Goal: Information Seeking & Learning: Find specific fact

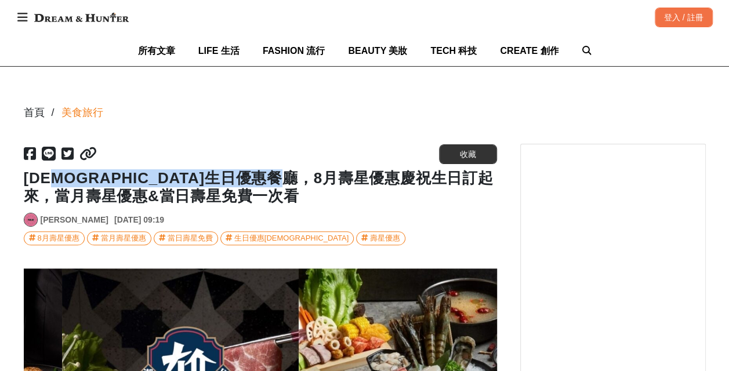
scroll to position [0, 1419]
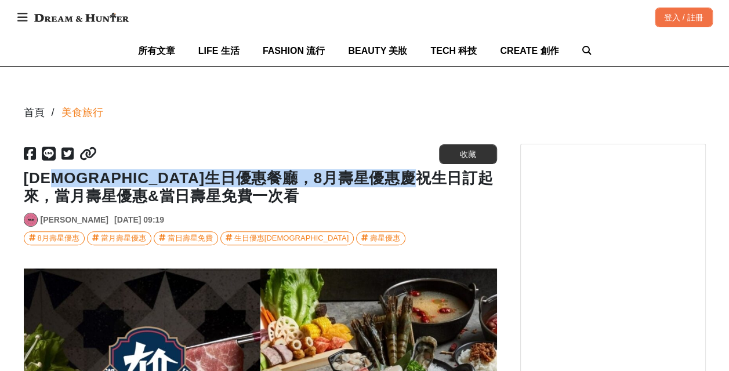
drag, startPoint x: 46, startPoint y: 177, endPoint x: 480, endPoint y: 180, distance: 433.5
click at [480, 180] on h1 "[DEMOGRAPHIC_DATA]生日優惠餐廳，8月壽星優惠慶祝生日訂起來，當月壽星優惠&當日壽星免費一次看" at bounding box center [260, 187] width 473 height 36
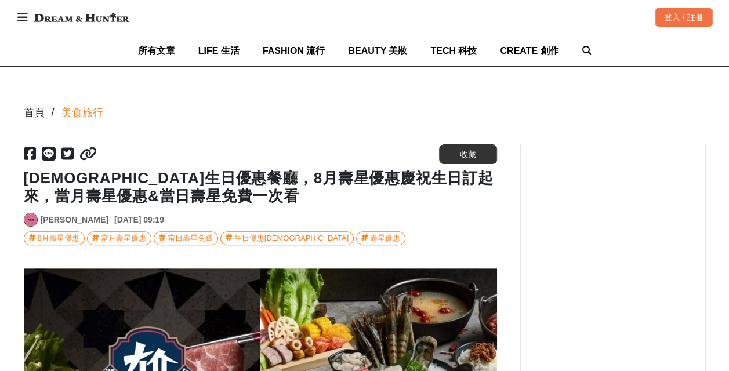
drag, startPoint x: 480, startPoint y: 180, endPoint x: 427, endPoint y: 190, distance: 53.7
click at [427, 190] on h1 "[DEMOGRAPHIC_DATA]生日優惠餐廳，8月壽星優惠慶祝生日訂起來，當月壽星優惠&當日壽星免費一次看" at bounding box center [260, 187] width 473 height 36
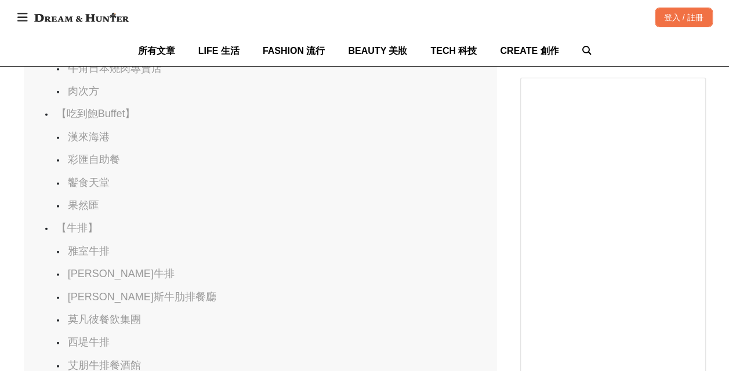
scroll to position [0, 0]
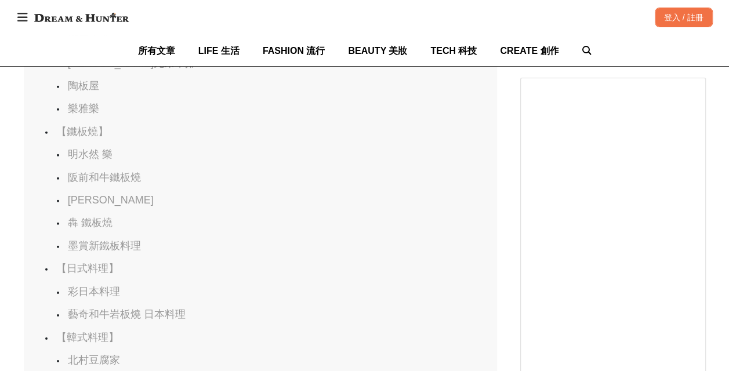
click at [92, 228] on link "犇 鐵板燒" at bounding box center [90, 223] width 45 height 12
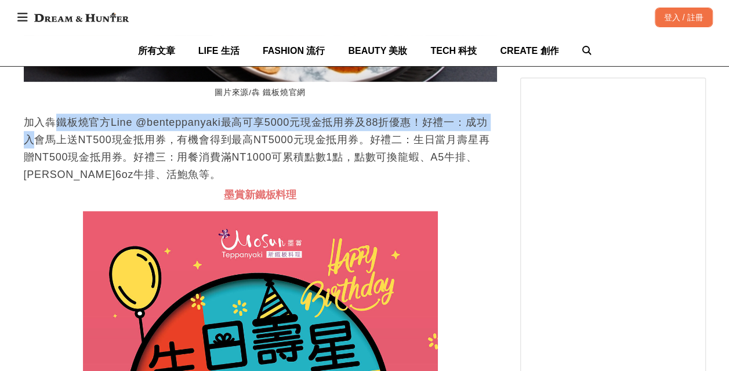
drag, startPoint x: 54, startPoint y: 139, endPoint x: 494, endPoint y: 133, distance: 440.5
click at [494, 133] on p "加入犇鐵板燒官方Line @benteppanyaki最高可享5000元現金抵用券及88折優惠！好禮一：成功入會馬上送NT500現金抵用券，有機會得到最高NT…" at bounding box center [260, 149] width 473 height 70
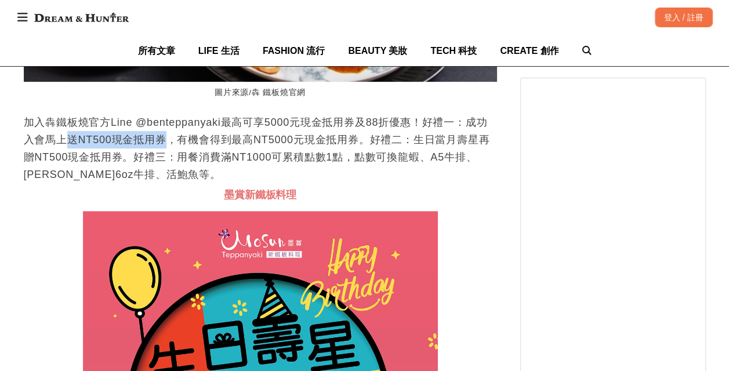
drag, startPoint x: 59, startPoint y: 156, endPoint x: 152, endPoint y: 150, distance: 93.6
click at [152, 150] on p "加入犇鐵板燒官方Line @benteppanyaki最高可享5000元現金抵用券及88折優惠！好禮一：成功入會馬上送NT500現金抵用券，有機會得到最高NT…" at bounding box center [260, 149] width 473 height 70
drag, startPoint x: 152, startPoint y: 150, endPoint x: 201, endPoint y: 155, distance: 48.4
click at [201, 155] on p "加入犇鐵板燒官方Line @benteppanyaki最高可享5000元現金抵用券及88折優惠！好禮一：成功入會馬上送NT500現金抵用券，有機會得到最高NT…" at bounding box center [260, 149] width 473 height 70
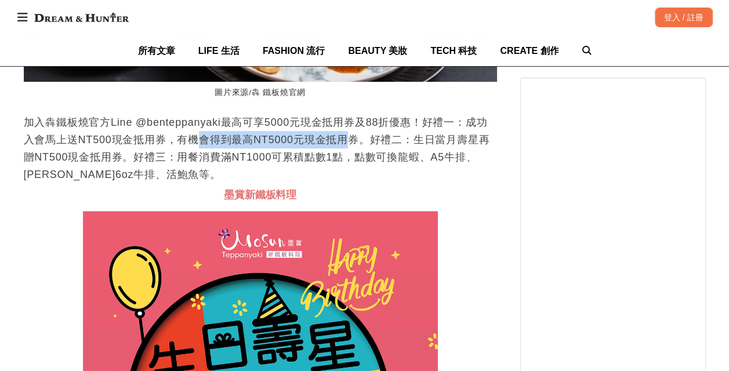
drag, startPoint x: 184, startPoint y: 154, endPoint x: 338, endPoint y: 152, distance: 153.6
click at [338, 152] on p "加入犇鐵板燒官方Line @benteppanyaki最高可享5000元現金抵用券及88折優惠！好禮一：成功入會馬上送NT500現金抵用券，有機會得到最高NT…" at bounding box center [260, 149] width 473 height 70
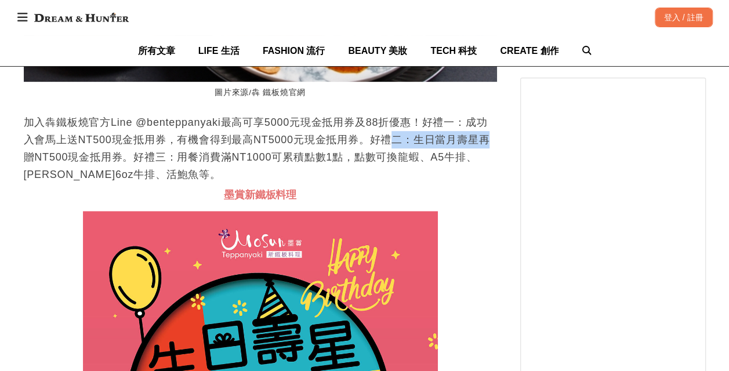
drag, startPoint x: 338, startPoint y: 152, endPoint x: 475, endPoint y: 156, distance: 137.4
click at [475, 156] on p "加入犇鐵板燒官方Line @benteppanyaki最高可享5000元現金抵用券及88折優惠！好禮一：成功入會馬上送NT500現金抵用券，有機會得到最高NT…" at bounding box center [260, 149] width 473 height 70
click at [490, 162] on p "加入犇鐵板燒官方Line @benteppanyaki最高可享5000元現金抵用券及88折優惠！好禮一：成功入會馬上送NT500現金抵用券，有機會得到最高NT…" at bounding box center [260, 149] width 473 height 70
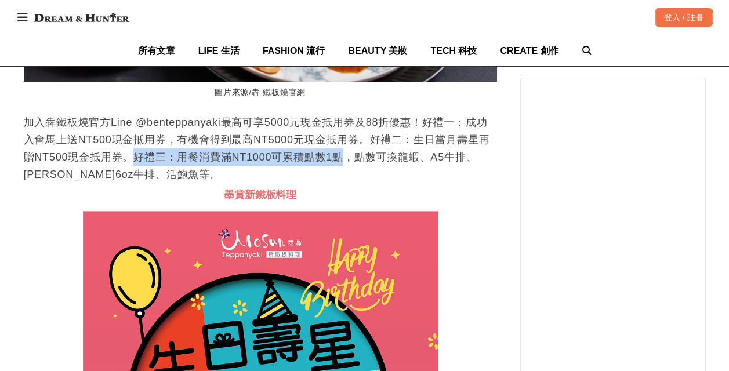
drag, startPoint x: 128, startPoint y: 172, endPoint x: 335, endPoint y: 172, distance: 206.9
click at [335, 172] on p "加入犇鐵板燒官方Line @benteppanyaki最高可享5000元現金抵用券及88折優惠！好禮一：成功入會馬上送NT500現金抵用券，有機會得到最高NT…" at bounding box center [260, 149] width 473 height 70
drag, startPoint x: 335, startPoint y: 172, endPoint x: 231, endPoint y: 177, distance: 104.5
click at [231, 177] on p "加入犇鐵板燒官方Line @benteppanyaki最高可享5000元現金抵用券及88折優惠！好禮一：成功入會馬上送NT500現金抵用券，有機會得到最高NT…" at bounding box center [260, 149] width 473 height 70
click at [219, 173] on p "加入犇鐵板燒官方Line @benteppanyaki最高可享5000元現金抵用券及88折優惠！好禮一：成功入會馬上送NT500現金抵用券，有機會得到最高NT…" at bounding box center [260, 149] width 473 height 70
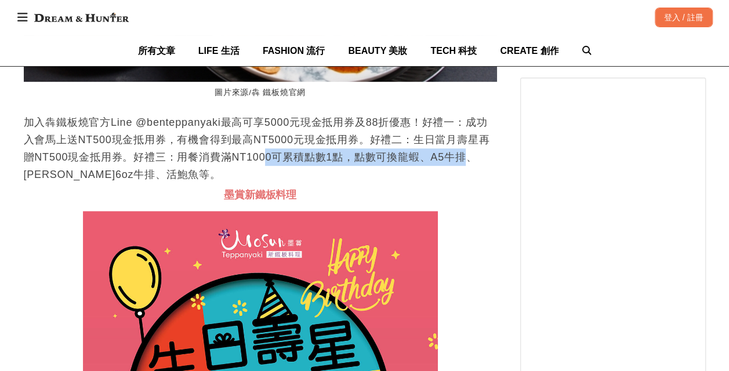
drag, startPoint x: 269, startPoint y: 168, endPoint x: 460, endPoint y: 166, distance: 191.3
click at [460, 166] on p "加入犇鐵板燒官方Line @benteppanyaki最高可享5000元現金抵用券及88折優惠！好禮一：成功入會馬上送NT500現金抵用券，有機會得到最高NT…" at bounding box center [260, 149] width 473 height 70
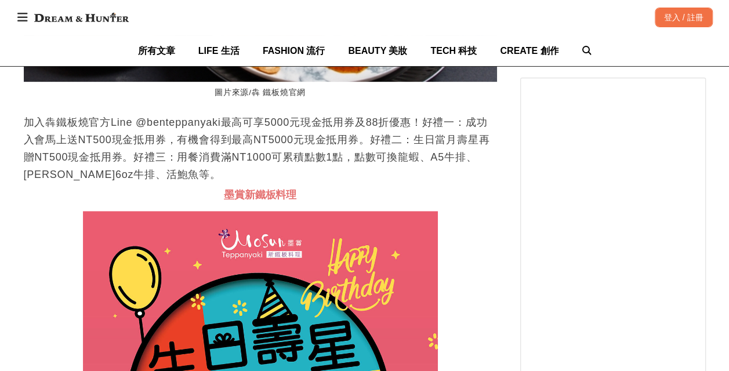
drag, startPoint x: 460, startPoint y: 166, endPoint x: 399, endPoint y: 181, distance: 62.6
click at [399, 181] on p "加入犇鐵板燒官方Line @benteppanyaki最高可享5000元現金抵用券及88折優惠！好禮一：成功入會馬上送NT500現金抵用券，有機會得到最高NT…" at bounding box center [260, 149] width 473 height 70
drag, startPoint x: 418, startPoint y: 170, endPoint x: 347, endPoint y: 172, distance: 70.7
click at [347, 172] on p "加入犇鐵板燒官方Line @benteppanyaki最高可享5000元現金抵用券及88折優惠！好禮一：成功入會馬上送NT500現金抵用券，有機會得到最高NT…" at bounding box center [260, 149] width 473 height 70
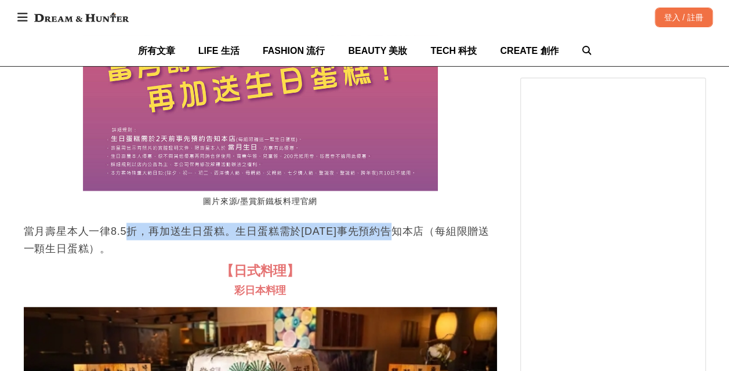
drag, startPoint x: 131, startPoint y: 234, endPoint x: 420, endPoint y: 240, distance: 288.7
click at [420, 245] on p "當月壽星本人一律8.5折，再加送生日蛋糕。生日蛋糕需於[DATE]事先預約告知本店（每組限贈送一顆生日蛋糕）。" at bounding box center [260, 240] width 473 height 35
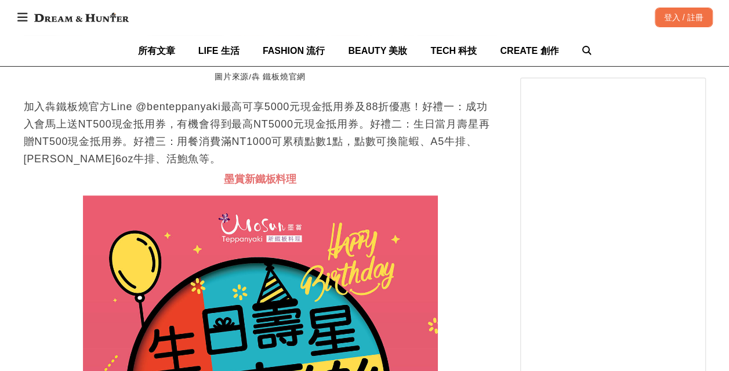
scroll to position [19972, 0]
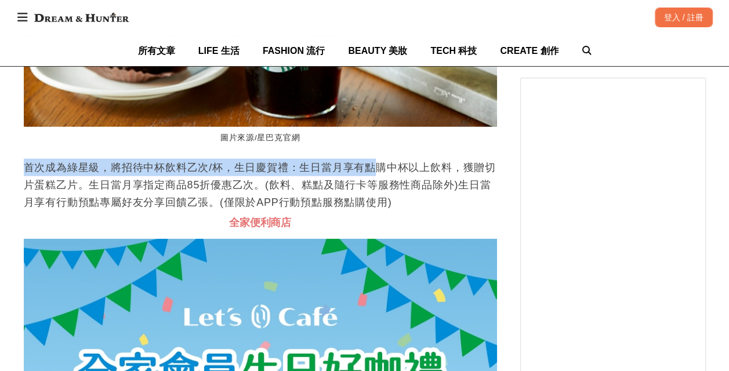
drag, startPoint x: 27, startPoint y: 165, endPoint x: 391, endPoint y: 167, distance: 364.6
click at [391, 167] on p "首次成為綠星級，將招待中杯飲料乙次/杯，生日慶賀禮：生日當月享有點購中杯以上飲料，獲贈切片蛋糕乙片。生日當月享指定商品85折優惠乙次。(飲料、糕點及隨行卡等服…" at bounding box center [260, 185] width 473 height 52
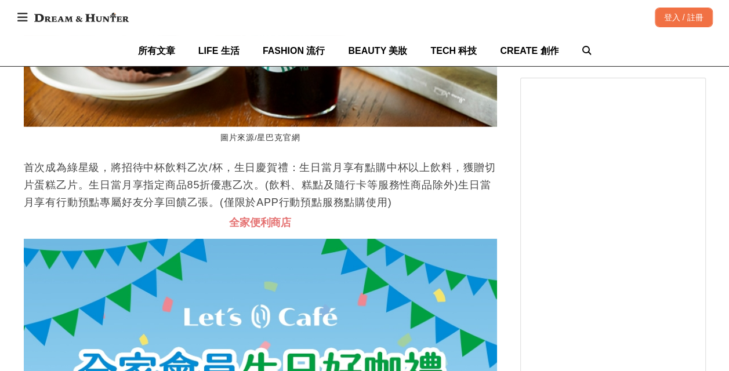
drag, startPoint x: 391, startPoint y: 167, endPoint x: 414, endPoint y: 179, distance: 25.1
click at [414, 179] on p "首次成為綠星級，將招待中杯飲料乙次/杯，生日慶賀禮：生日當月享有點購中杯以上飲料，獲贈切片蛋糕乙片。生日當月享指定商品85折優惠乙次。(飲料、糕點及隨行卡等服…" at bounding box center [260, 185] width 473 height 52
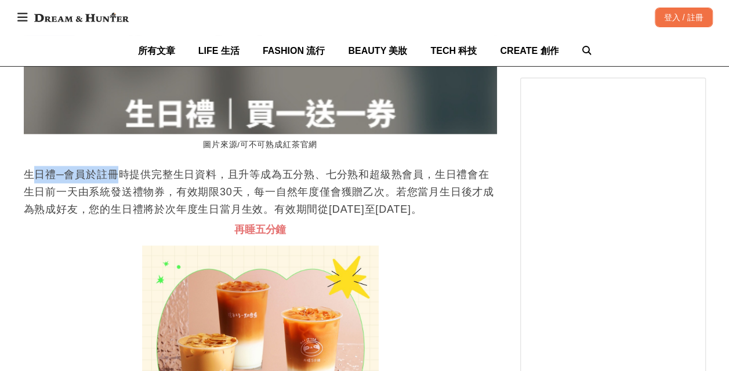
drag, startPoint x: 46, startPoint y: 173, endPoint x: 124, endPoint y: 173, distance: 77.7
click at [124, 173] on p "生日禮─會員於註冊時提供完整生日資料，且升等成為五分熟、七分熟和超級熟會員，生日禮會在生日前一天由系統發送禮物券，有效期限30天，每一自然年度僅會獲贈乙次。若…" at bounding box center [260, 192] width 473 height 52
drag, startPoint x: 124, startPoint y: 173, endPoint x: 134, endPoint y: 184, distance: 15.2
click at [134, 184] on p "生日禮─會員於註冊時提供完整生日資料，且升等成為五分熟、七分熟和超級熟會員，生日禮會在生日前一天由系統發送禮物券，有效期限30天，每一自然年度僅會獲贈乙次。若…" at bounding box center [260, 192] width 473 height 52
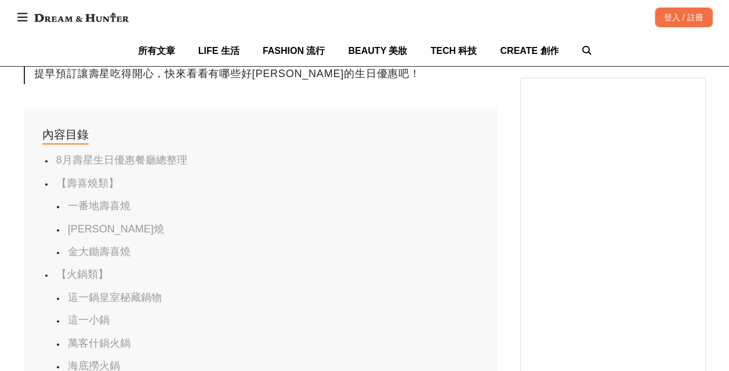
click at [70, 162] on link "8月壽星生日優惠餐廳總整理" at bounding box center [121, 160] width 131 height 12
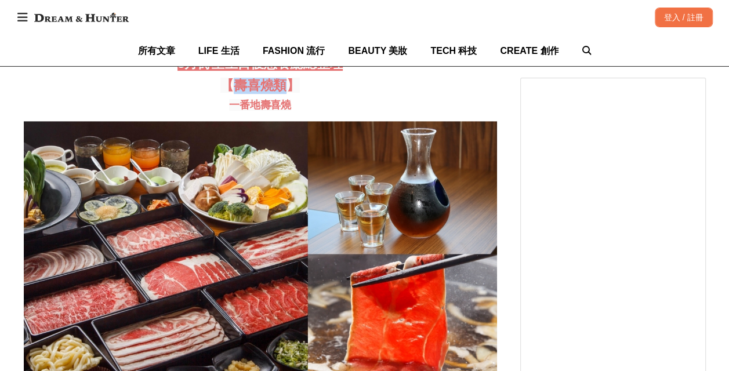
drag, startPoint x: 232, startPoint y: 100, endPoint x: 286, endPoint y: 100, distance: 53.9
click at [286, 93] on span "【壽喜燒類】" at bounding box center [259, 85] width 79 height 15
drag, startPoint x: 286, startPoint y: 100, endPoint x: 214, endPoint y: 112, distance: 73.6
click at [214, 112] on h3 "一番地壽喜燒" at bounding box center [260, 105] width 473 height 13
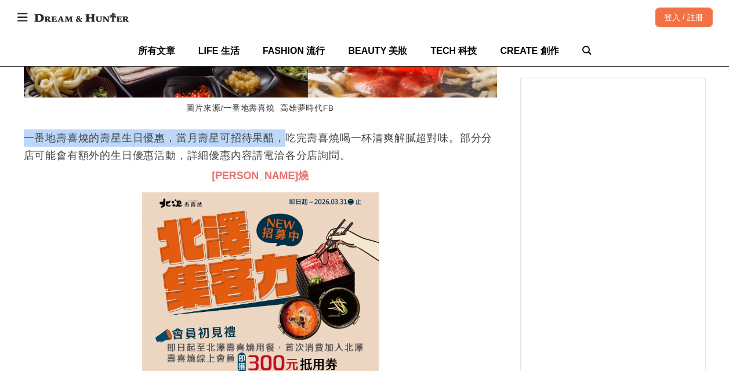
drag, startPoint x: 24, startPoint y: 152, endPoint x: 279, endPoint y: 146, distance: 255.7
click at [279, 146] on p "一番地壽喜燒的壽星生日優惠，當月壽星可招待果醋，吃完壽喜燒喝一杯清爽解膩超對味。部分分店可能會有額外的生日優惠活動，詳細優惠內容請電洽各分店詢問。" at bounding box center [260, 146] width 473 height 35
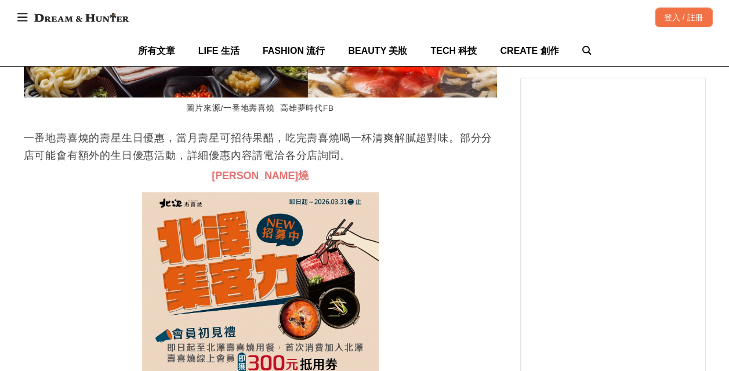
drag, startPoint x: 279, startPoint y: 146, endPoint x: 283, endPoint y: 152, distance: 6.8
click at [283, 152] on p "一番地壽喜燒的壽星生日優惠，當月壽星可招待果醋，吃完壽喜燒喝一杯清爽解膩超對味。部分分店可能會有額外的生日優惠活動，詳細優惠內容請電洽各分店詢問。" at bounding box center [260, 146] width 473 height 35
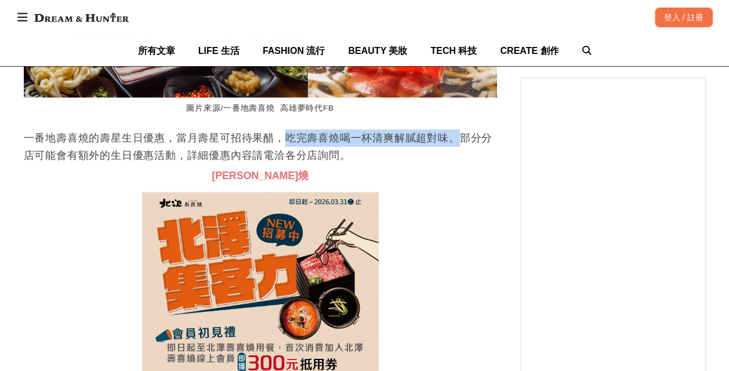
drag, startPoint x: 284, startPoint y: 153, endPoint x: 458, endPoint y: 153, distance: 173.9
click at [458, 153] on p "一番地壽喜燒的壽星生日優惠，當月壽星可招待果醋，吃完壽喜燒喝一杯清爽解膩超對味。部分分店可能會有額外的生日優惠活動，詳細優惠內容請電洽各分店詢問。" at bounding box center [260, 146] width 473 height 35
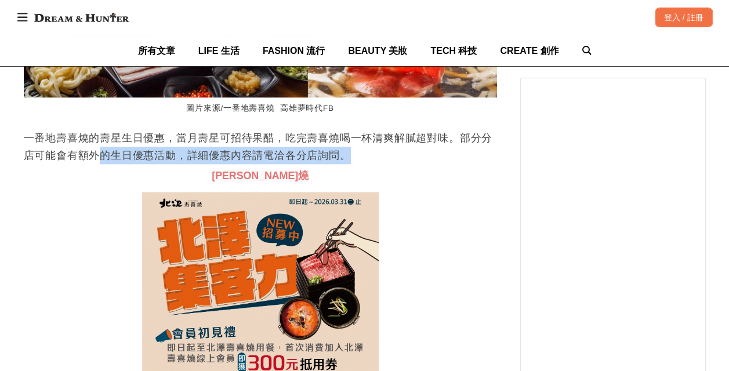
drag, startPoint x: 103, startPoint y: 169, endPoint x: 349, endPoint y: 162, distance: 246.4
click at [349, 162] on p "一番地壽喜燒的壽星生日優惠，當月壽星可招待果醋，吃完壽喜燒喝一杯清爽解膩超對味。部分分店可能會有額外的生日優惠活動，詳細優惠內容請電洽各分店詢問。" at bounding box center [260, 146] width 473 height 35
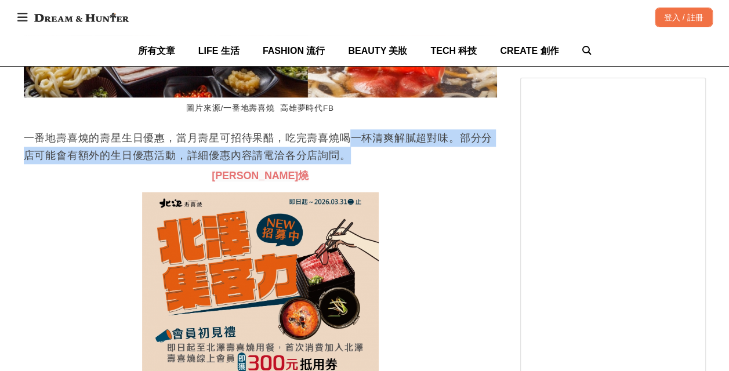
click at [349, 161] on p "一番地壽喜燒的壽星生日優惠，當月壽星可招待果醋，吃完壽喜燒喝一杯清爽解膩超對味。部分分店可能會有額外的生日優惠活動，詳細優惠內容請電洽各分店詢問。" at bounding box center [260, 146] width 473 height 35
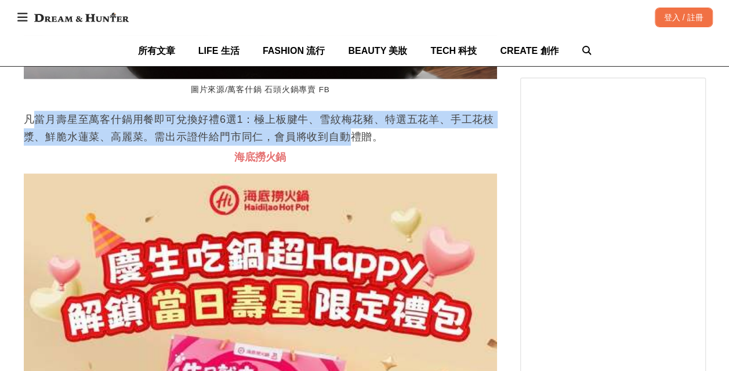
drag, startPoint x: 30, startPoint y: 138, endPoint x: 357, endPoint y: 148, distance: 327.0
click at [357, 145] on p "凡當月壽星至萬客什鍋用餐即可兌換好禮6選1：極上板腱牛、雪紋梅花豬、特選五花羊、手工花枝漿、鮮脆水蓮菜、高麗菜。需出示證件給門市同仁，會員將收到自動禮贈。" at bounding box center [260, 128] width 473 height 35
click at [358, 145] on p "凡當月壽星至萬客什鍋用餐即可兌換好禮6選1：極上板腱牛、雪紋梅花豬、特選五花羊、手工花枝漿、鮮脆水蓮菜、高麗菜。需出示證件給門市同仁，會員將收到自動禮贈。" at bounding box center [260, 128] width 473 height 35
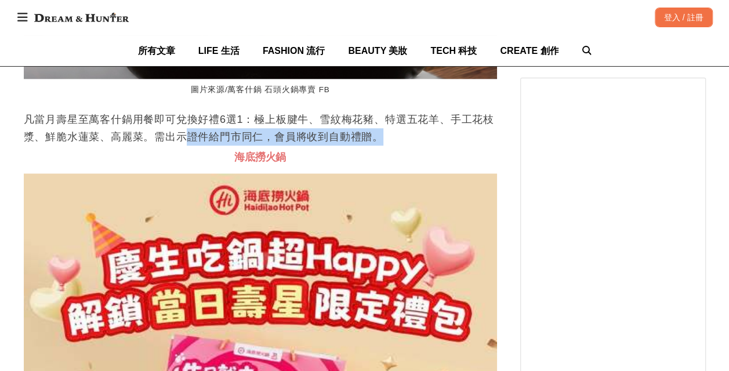
drag, startPoint x: 380, startPoint y: 152, endPoint x: 187, endPoint y: 158, distance: 193.7
click at [187, 145] on p "凡當月壽星至萬客什鍋用餐即可兌換好禮6選1：極上板腱牛、雪紋梅花豬、特選五花羊、手工花枝漿、鮮脆水蓮菜、高麗菜。需出示證件給門市同仁，會員將收到自動禮贈。" at bounding box center [260, 128] width 473 height 35
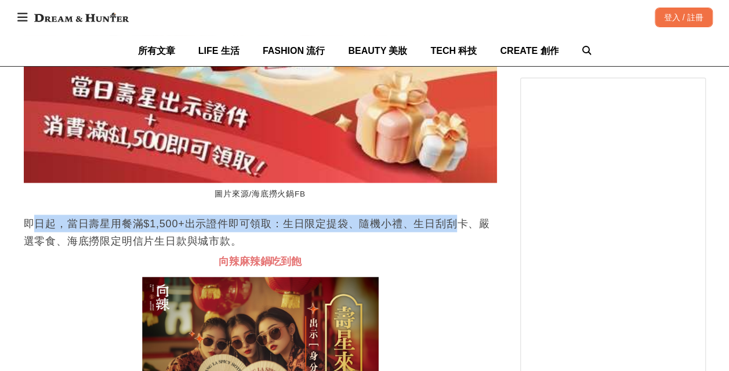
drag, startPoint x: 29, startPoint y: 235, endPoint x: 453, endPoint y: 238, distance: 424.2
click at [453, 238] on p "即日起，當日壽星用餐滿$1,500+出示證件即可領取：生日限定提袋、隨機小禮、生日刮刮卡、嚴選零食、海底撈限定明信片生日款與城市款。" at bounding box center [260, 231] width 473 height 35
drag, startPoint x: 453, startPoint y: 238, endPoint x: 227, endPoint y: 235, distance: 226.0
click at [227, 235] on p "即日起，當日壽星用餐滿$1,500+出示證件即可領取：生日限定提袋、隨機小禮、生日刮刮卡、嚴選零食、海底撈限定明信片生日款與城市款。" at bounding box center [260, 231] width 473 height 35
drag, startPoint x: 227, startPoint y: 235, endPoint x: 246, endPoint y: 242, distance: 19.8
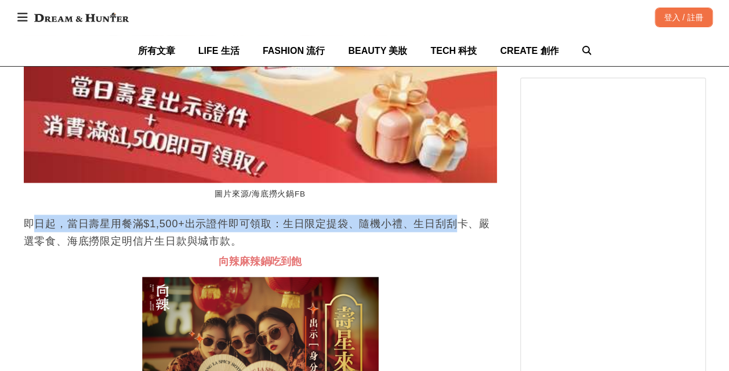
click at [246, 242] on p "即日起，當日壽星用餐滿$1,500+出示證件即可領取：生日限定提袋、隨機小禮、生日刮刮卡、嚴選零食、海底撈限定明信片生日款與城市款。" at bounding box center [260, 231] width 473 height 35
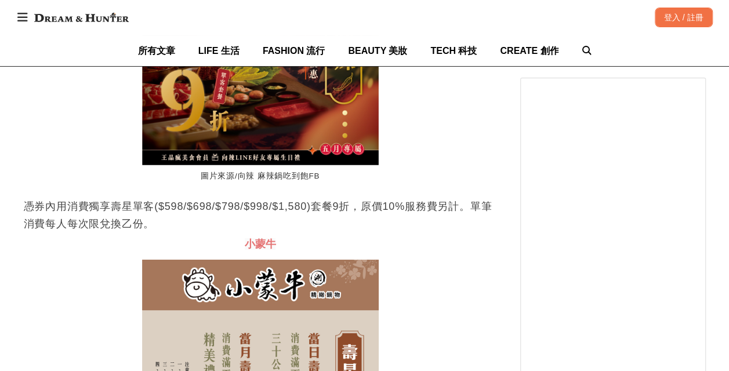
click at [428, 213] on p "憑券內用消費獨享壽星單客($598/$698/$798/$998/$1,580)套餐9折，原價10%服務費另計。單筆消費每人每次限兌換乙份。" at bounding box center [260, 215] width 473 height 35
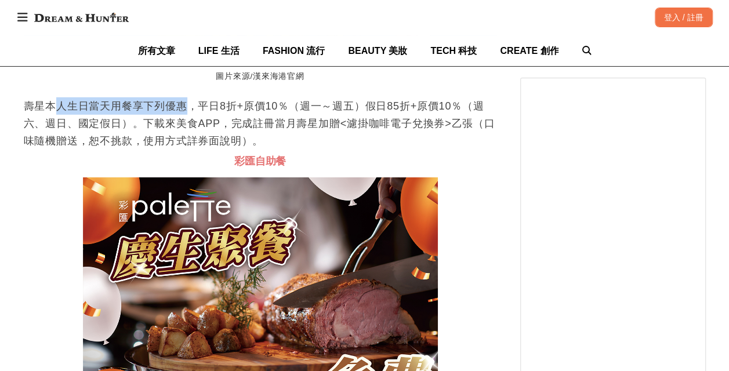
drag, startPoint x: 51, startPoint y: 116, endPoint x: 183, endPoint y: 115, distance: 132.1
click at [183, 115] on p "壽星本人生日當天用餐享下列優惠，平日8折+原價10％（週一～週五）假日85折+原價10％（週六、週日、國定假日）。下載來美食APP，完成註冊當月壽星加贈<濾掛…" at bounding box center [260, 123] width 473 height 52
drag, startPoint x: 183, startPoint y: 115, endPoint x: 198, endPoint y: 118, distance: 15.3
click at [198, 118] on p "壽星本人生日當天用餐享下列優惠，平日8折+原價10％（週一～週五）假日85折+原價10％（週六、週日、國定假日）。下載來美食APP，完成註冊當月壽星加贈<濾掛…" at bounding box center [260, 123] width 473 height 52
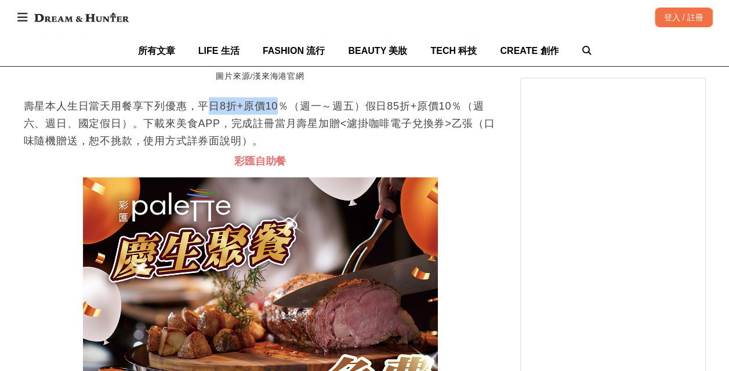
drag, startPoint x: 205, startPoint y: 121, endPoint x: 277, endPoint y: 118, distance: 71.9
click at [277, 118] on p "壽星本人生日當天用餐享下列優惠，平日8折+原價10％（週一～週五）假日85折+原價10％（週六、週日、國定假日）。下載來美食APP，完成註冊當月壽星加贈<濾掛…" at bounding box center [260, 123] width 473 height 52
click at [282, 119] on p "壽星本人生日當天用餐享下列優惠，平日8折+原價10％（週一～週五）假日85折+原價10％（週六、週日、國定假日）。下載來美食APP，完成註冊當月壽星加贈<濾掛…" at bounding box center [260, 123] width 473 height 52
click at [291, 122] on p "壽星本人生日當天用餐享下列優惠，平日8折+原價10％（週一～週五）假日85折+原價10％（週六、週日、國定假日）。下載來美食APP，完成註冊當月壽星加贈<濾掛…" at bounding box center [260, 123] width 473 height 52
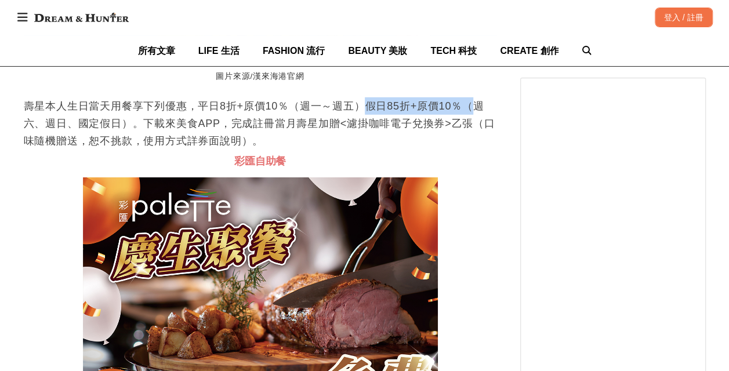
drag, startPoint x: 363, startPoint y: 119, endPoint x: 476, endPoint y: 121, distance: 113.0
click at [476, 121] on p "壽星本人生日當天用餐享下列優惠，平日8折+原價10％（週一～週五）假日85折+原價10％（週六、週日、國定假日）。下載來美食APP，完成註冊當月壽星加贈<濾掛…" at bounding box center [260, 123] width 473 height 52
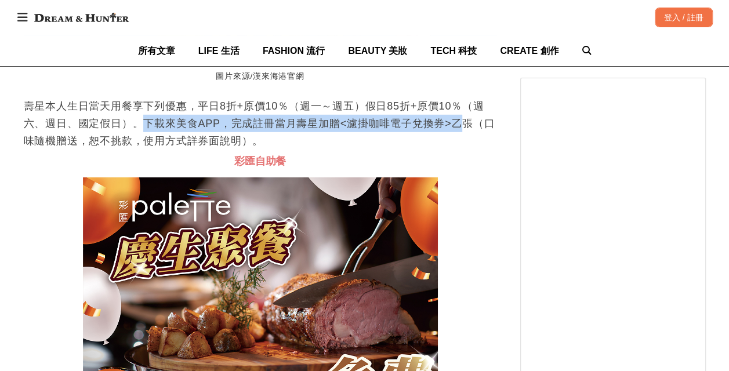
drag, startPoint x: 141, startPoint y: 139, endPoint x: 455, endPoint y: 137, distance: 313.6
click at [455, 137] on p "壽星本人生日當天用餐享下列優惠，平日8折+原價10％（週一～週五）假日85折+原價10％（週六、週日、國定假日）。下載來美食APP，完成註冊當月壽星加贈<濾掛…" at bounding box center [260, 123] width 473 height 52
drag, startPoint x: 455, startPoint y: 137, endPoint x: 456, endPoint y: 145, distance: 7.6
click at [456, 144] on p "壽星本人生日當天用餐享下列優惠，平日8折+原價10％（週一～週五）假日85折+原價10％（週六、週日、國定假日）。下載來美食APP，完成註冊當月壽星加贈<濾掛…" at bounding box center [260, 123] width 473 height 52
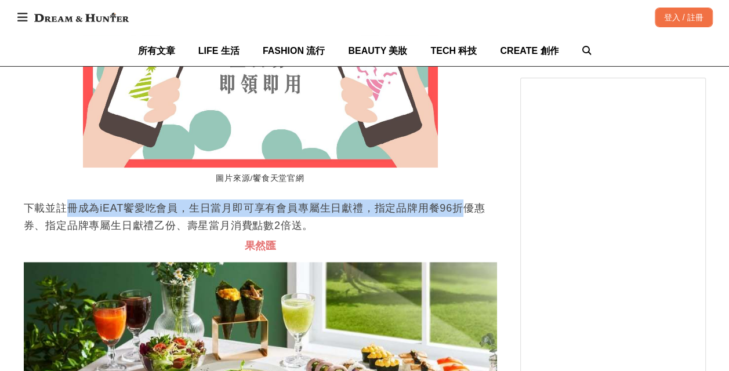
drag, startPoint x: 64, startPoint y: 220, endPoint x: 454, endPoint y: 218, distance: 390.1
click at [454, 218] on p "下載並註冊成為iEAT饗愛吃會員，生日當月即可享有會員專屬生日獻禮，指定品牌用餐96折優惠券、指定品牌專屬生日獻禮乙份、壽星當月消費點數2倍送。" at bounding box center [260, 216] width 473 height 35
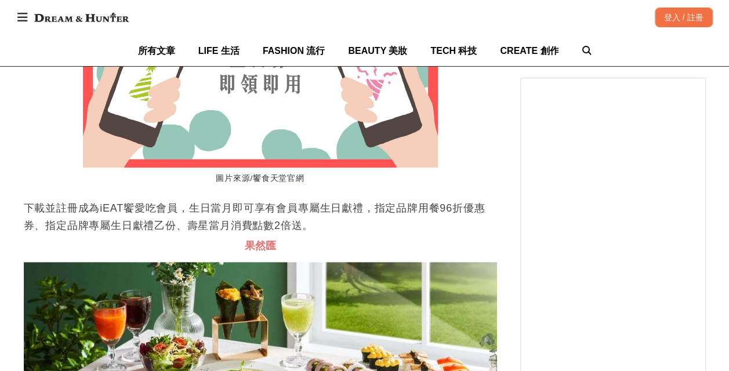
drag, startPoint x: 454, startPoint y: 218, endPoint x: 399, endPoint y: 241, distance: 59.7
click at [399, 234] on p "下載並註冊成為iEAT饗愛吃會員，生日當月即可享有會員專屬生日獻禮，指定品牌用餐96折優惠券、指定品牌專屬生日獻禮乙份、壽星當月消費點數2倍送。" at bounding box center [260, 216] width 473 height 35
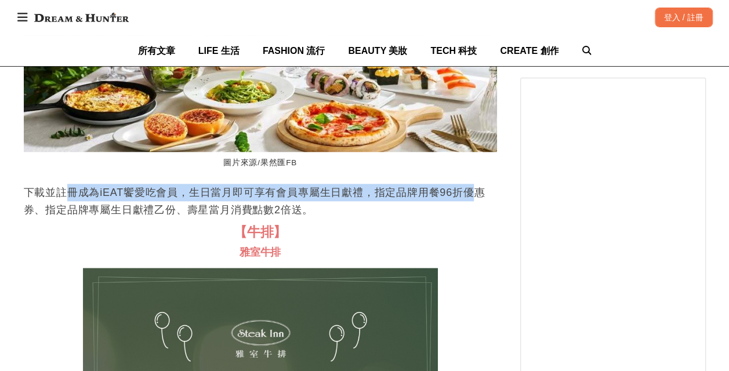
drag, startPoint x: 65, startPoint y: 204, endPoint x: 469, endPoint y: 206, distance: 404.5
click at [469, 206] on p "下載並註冊成為iEAT饗愛吃會員，生日當月即可享有會員專屬生日獻禮，指定品牌用餐96折優惠券、指定品牌專屬生日獻禮乙份、壽星當月消費點數2倍送。" at bounding box center [260, 201] width 473 height 35
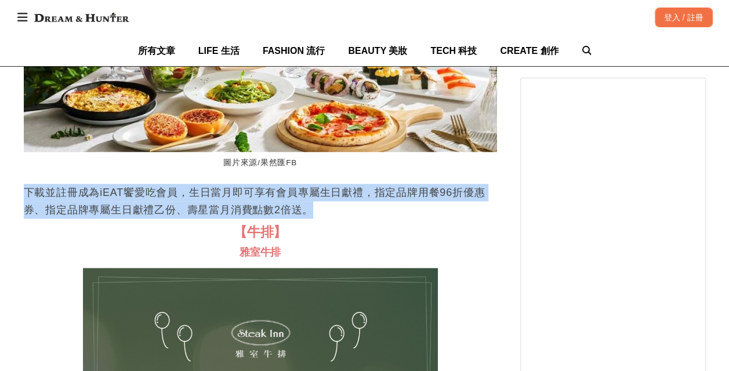
drag, startPoint x: 469, startPoint y: 206, endPoint x: 19, endPoint y: 214, distance: 450.4
drag, startPoint x: 19, startPoint y: 214, endPoint x: 78, endPoint y: 225, distance: 60.1
click at [78, 218] on p "下載並註冊成為iEAT饗愛吃會員，生日當月即可享有會員專屬生日獻禮，指定品牌用餐96折優惠券、指定品牌專屬生日獻禮乙份、壽星當月消費點數2倍送。" at bounding box center [260, 201] width 473 height 35
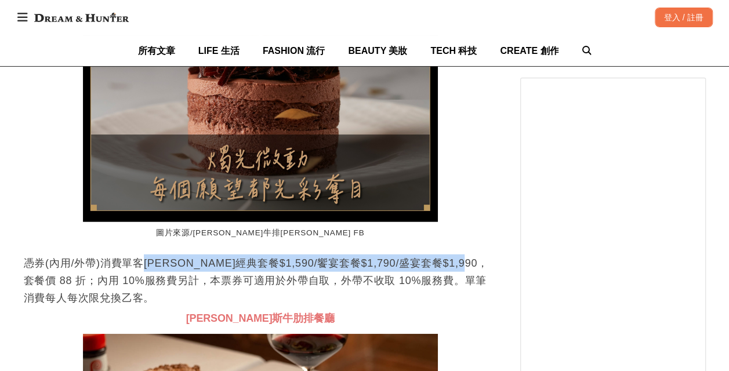
drag, startPoint x: 144, startPoint y: 275, endPoint x: 483, endPoint y: 278, distance: 339.1
click at [483, 278] on p "憑券(內用/外帶)消費單客[PERSON_NAME]經典套餐$1,590/饗宴套餐$1,790/盛宴套餐$1,990，套餐價 88 折；內用 10%服務費另計…" at bounding box center [260, 280] width 473 height 52
click at [475, 281] on p "憑券(內用/外帶)消費單客[PERSON_NAME]經典套餐$1,590/饗宴套餐$1,790/盛宴套餐$1,990，套餐價 88 折；內用 10%服務費另計…" at bounding box center [260, 280] width 473 height 52
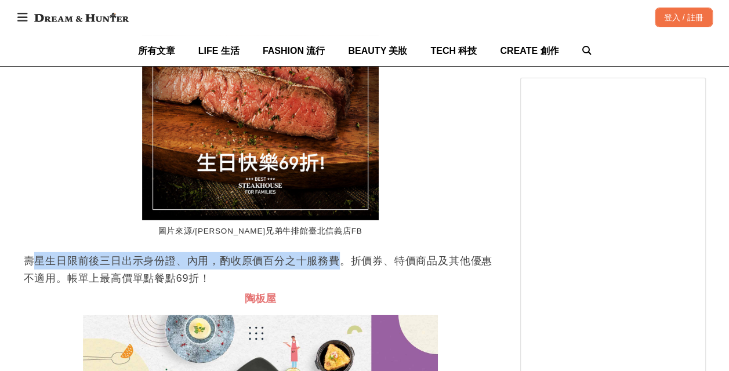
drag, startPoint x: 35, startPoint y: 275, endPoint x: 336, endPoint y: 274, distance: 301.4
click at [336, 274] on p "壽星生日限前後三日出示身份證、內用，酌收原價百分之十服務費。折價券、特價商品及其他優惠不適用。帳單上最高價單點餐點69折！" at bounding box center [260, 269] width 473 height 35
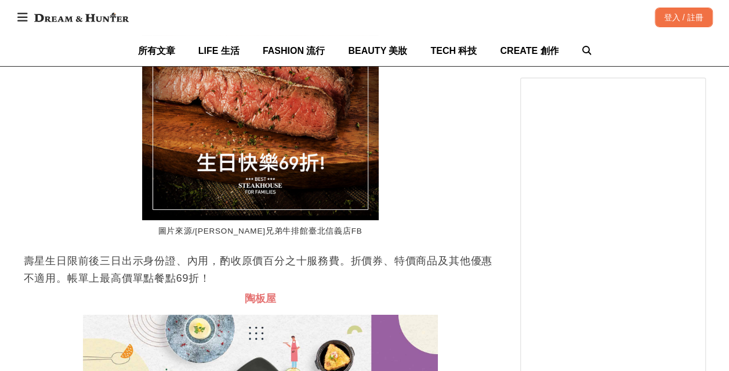
click at [467, 283] on p "壽星生日限前後三日出示身份證、內用，酌收原價百分之十服務費。折價券、特價商品及其他優惠不適用。帳單上最高價單點餐點69折！" at bounding box center [260, 269] width 473 height 35
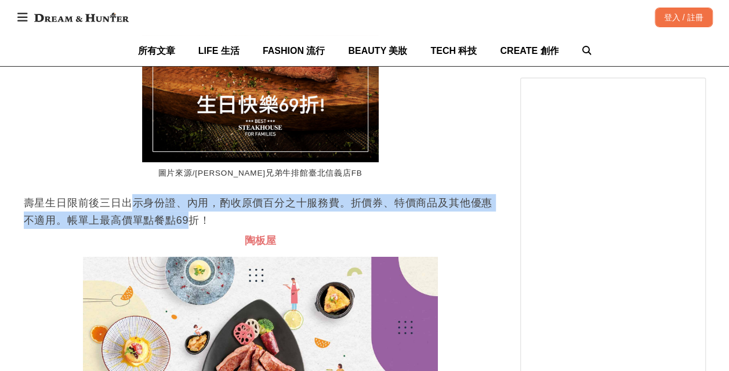
drag, startPoint x: 136, startPoint y: 224, endPoint x: 189, endPoint y: 235, distance: 53.9
click at [189, 229] on p "壽星生日限前後三日出示身份證、內用，酌收原價百分之十服務費。折價券、特價商品及其他優惠不適用。帳單上最高價單點餐點69折！" at bounding box center [260, 211] width 473 height 35
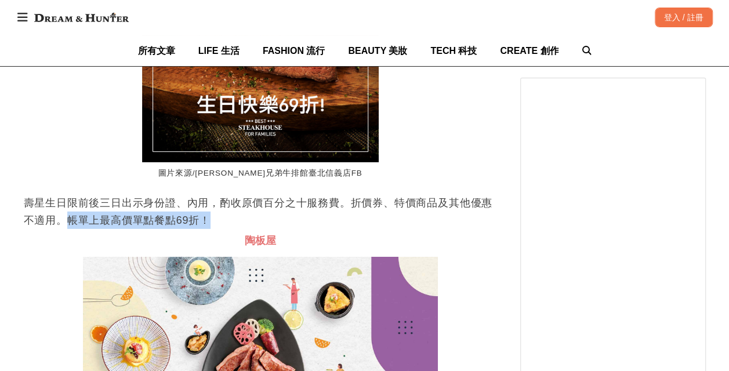
drag, startPoint x: 213, startPoint y: 235, endPoint x: 63, endPoint y: 241, distance: 150.8
click at [63, 229] on p "壽星生日限前後三日出示身份證、內用，酌收原價百分之十服務費。折價券、特價商品及其他優惠不適用。帳單上最高價單點餐點69折！" at bounding box center [260, 211] width 473 height 35
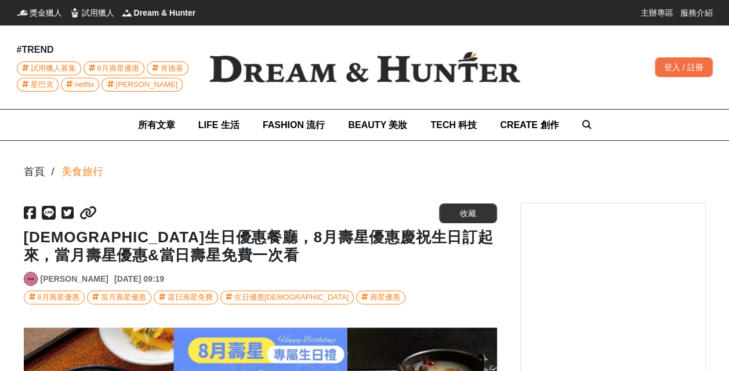
click at [84, 174] on link "美食旅行" at bounding box center [82, 172] width 42 height 16
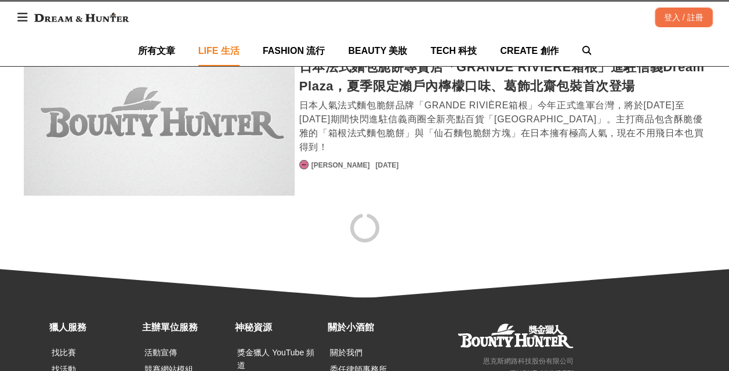
scroll to position [2312, 0]
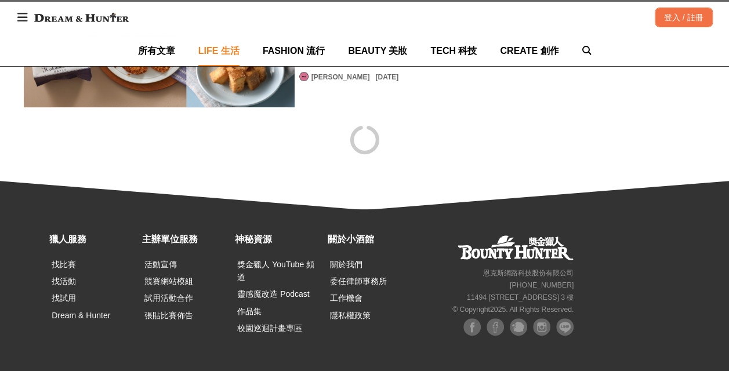
click at [71, 16] on img at bounding box center [81, 17] width 106 height 21
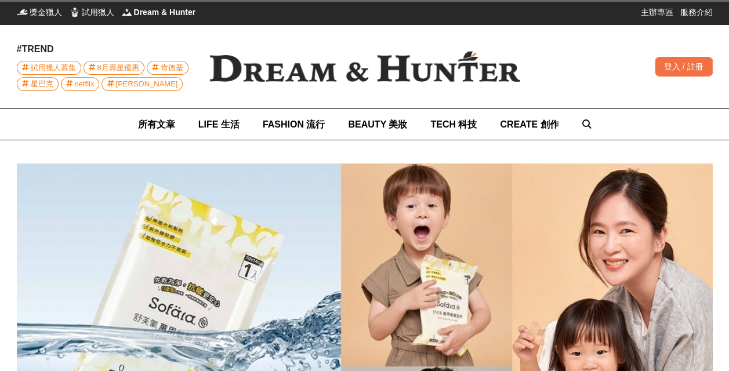
click at [121, 68] on span "8月壽星優惠" at bounding box center [118, 67] width 42 height 13
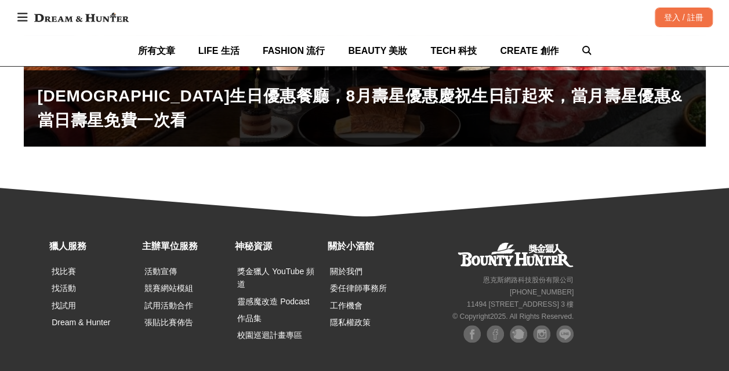
scroll to position [461, 0]
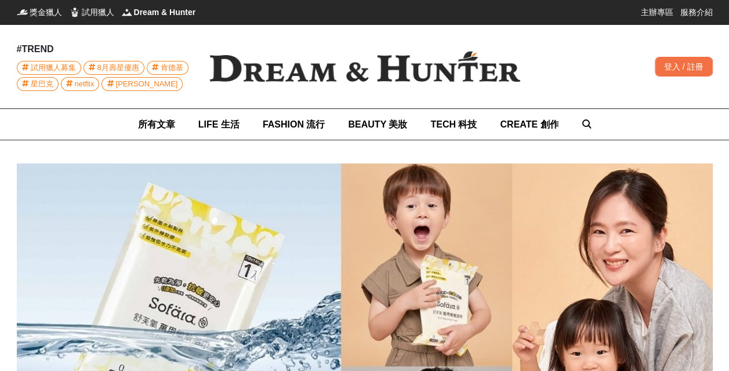
scroll to position [1, 0]
